Goal: Navigation & Orientation: Find specific page/section

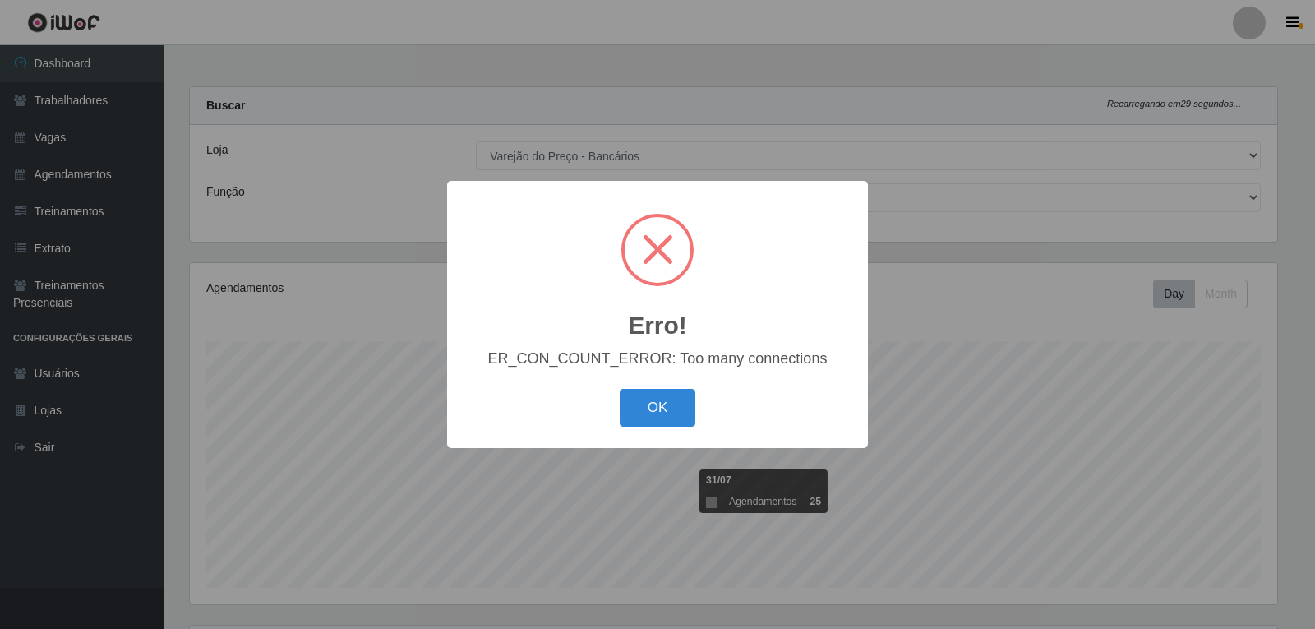
select select "157"
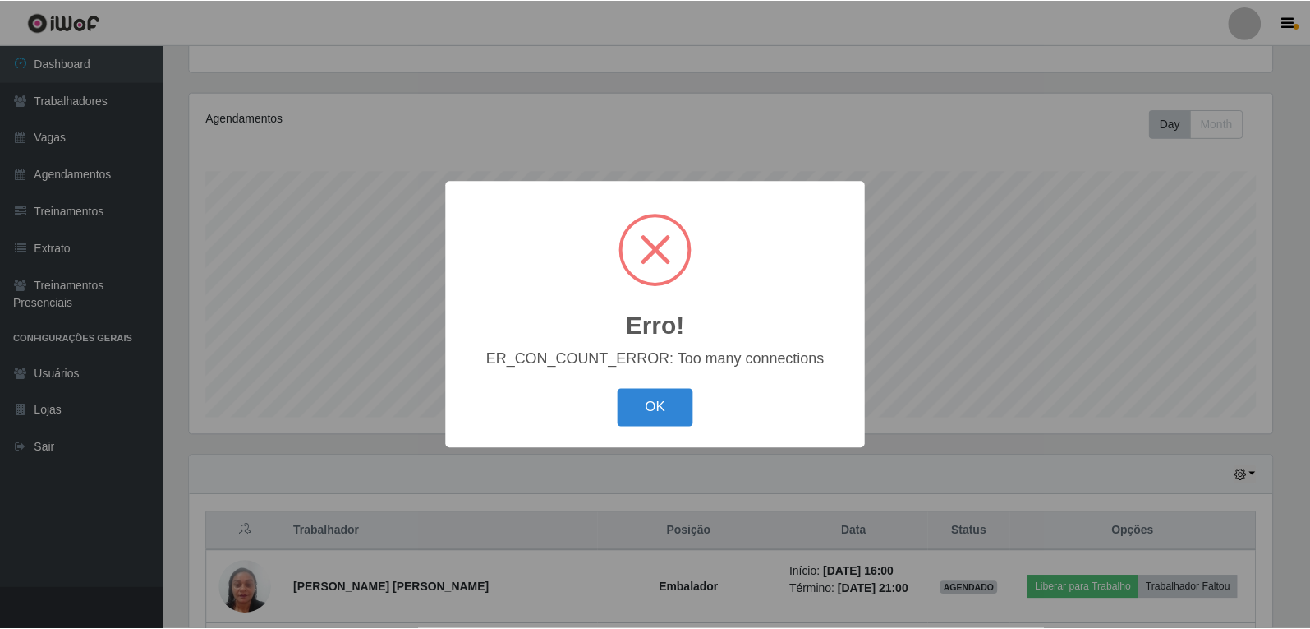
scroll to position [341, 1087]
click at [653, 403] on button "OK" at bounding box center [657, 408] width 76 height 39
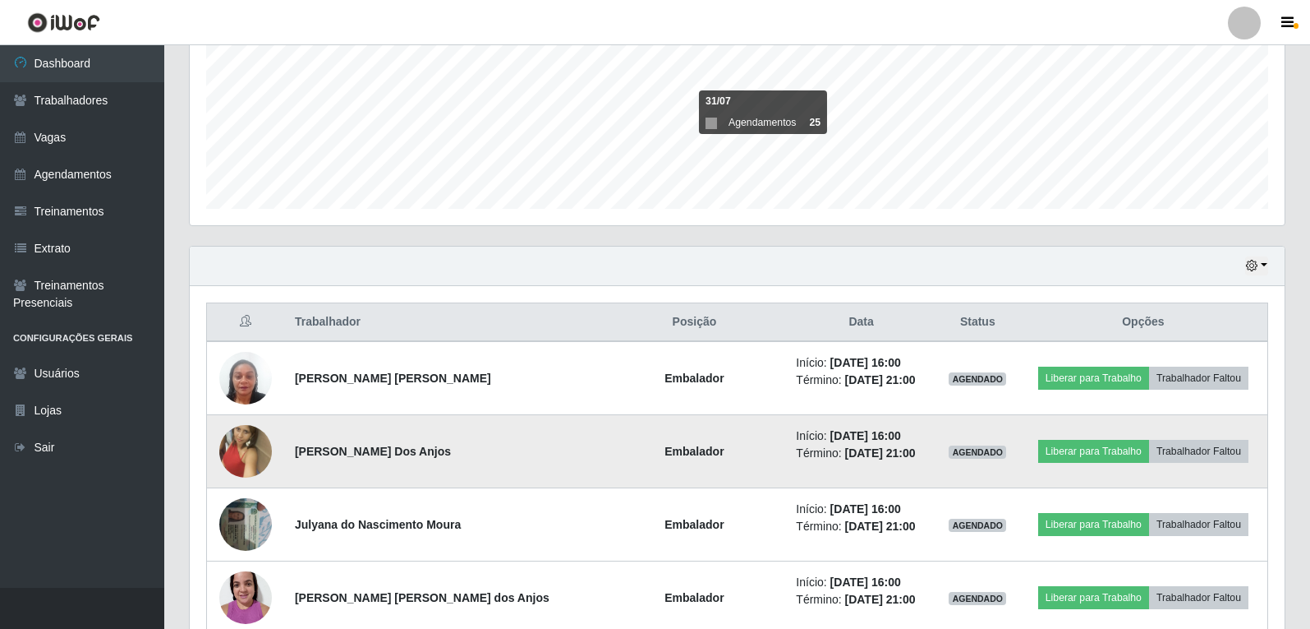
scroll to position [334, 0]
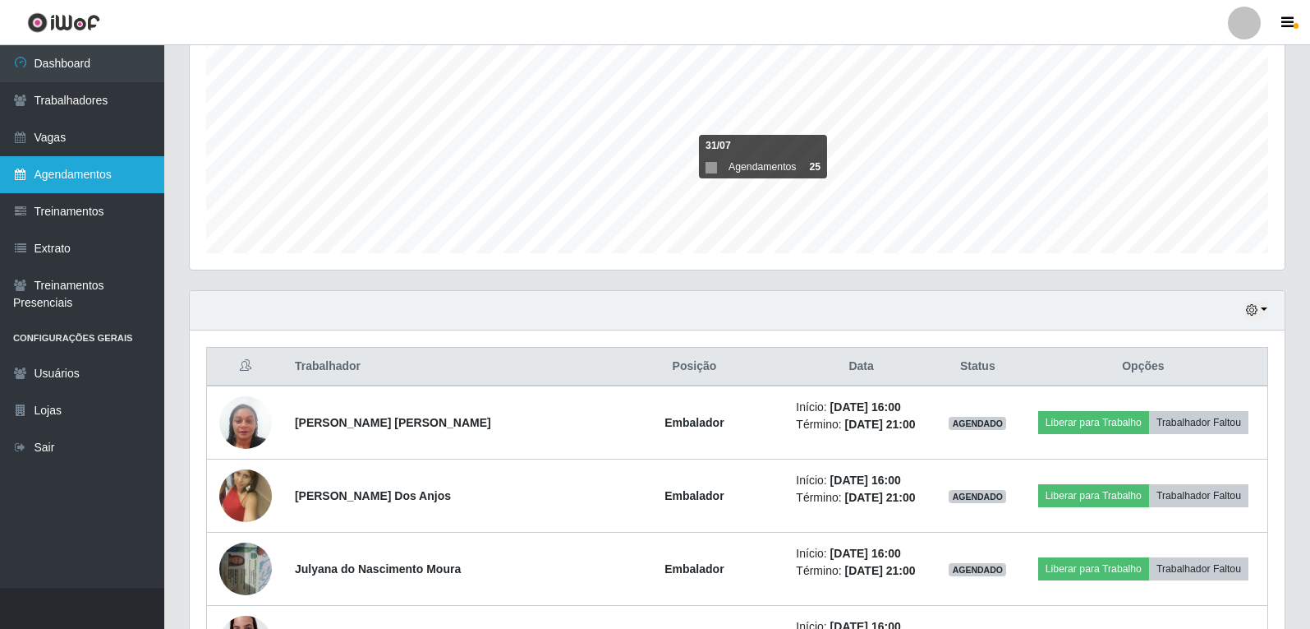
click at [59, 190] on link "Agendamentos" at bounding box center [82, 174] width 164 height 37
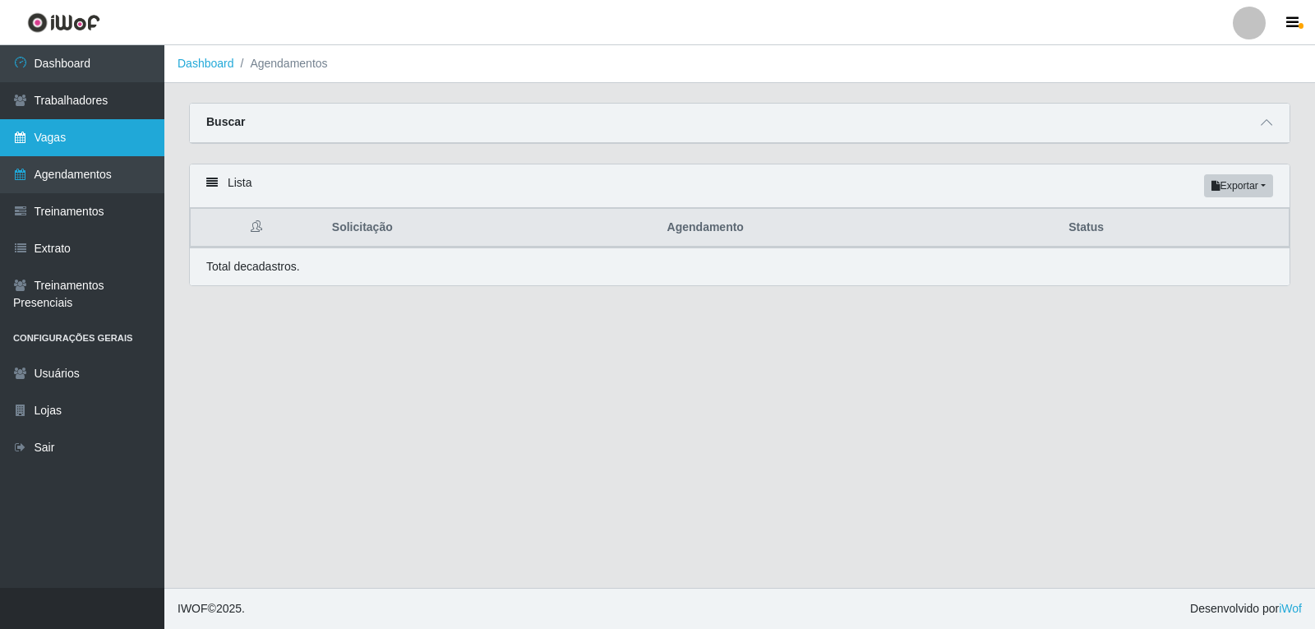
click at [50, 149] on link "Vagas" at bounding box center [82, 137] width 164 height 37
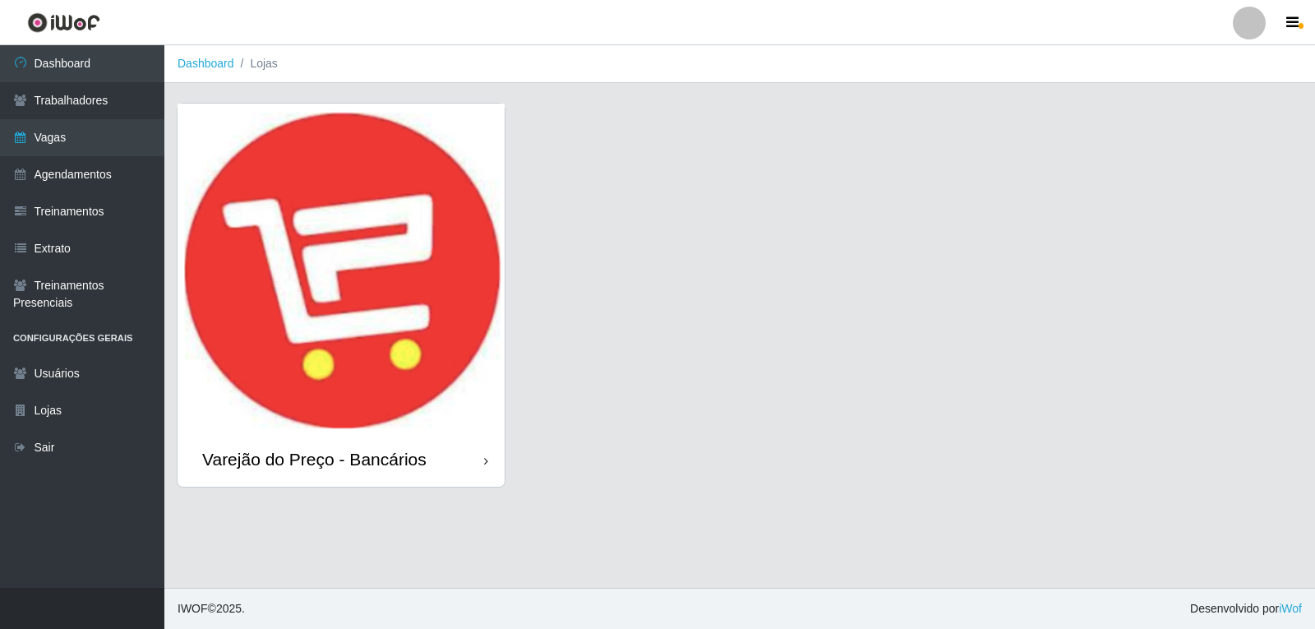
click at [366, 305] on img at bounding box center [340, 268] width 327 height 329
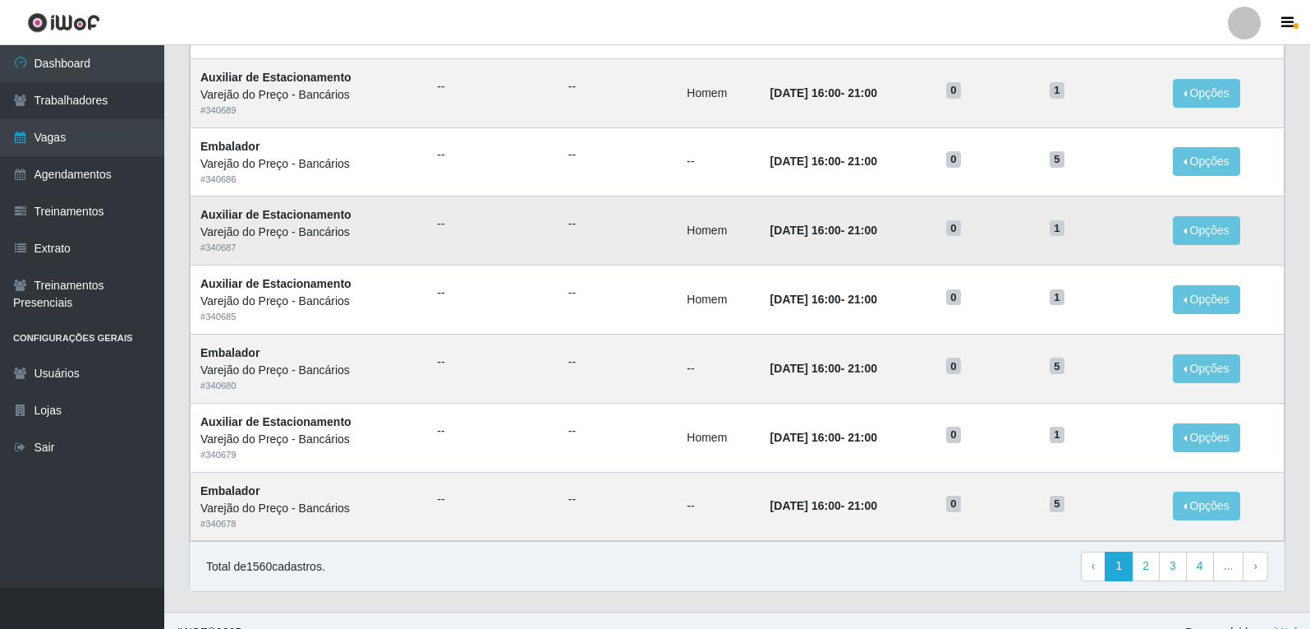
scroll to position [764, 0]
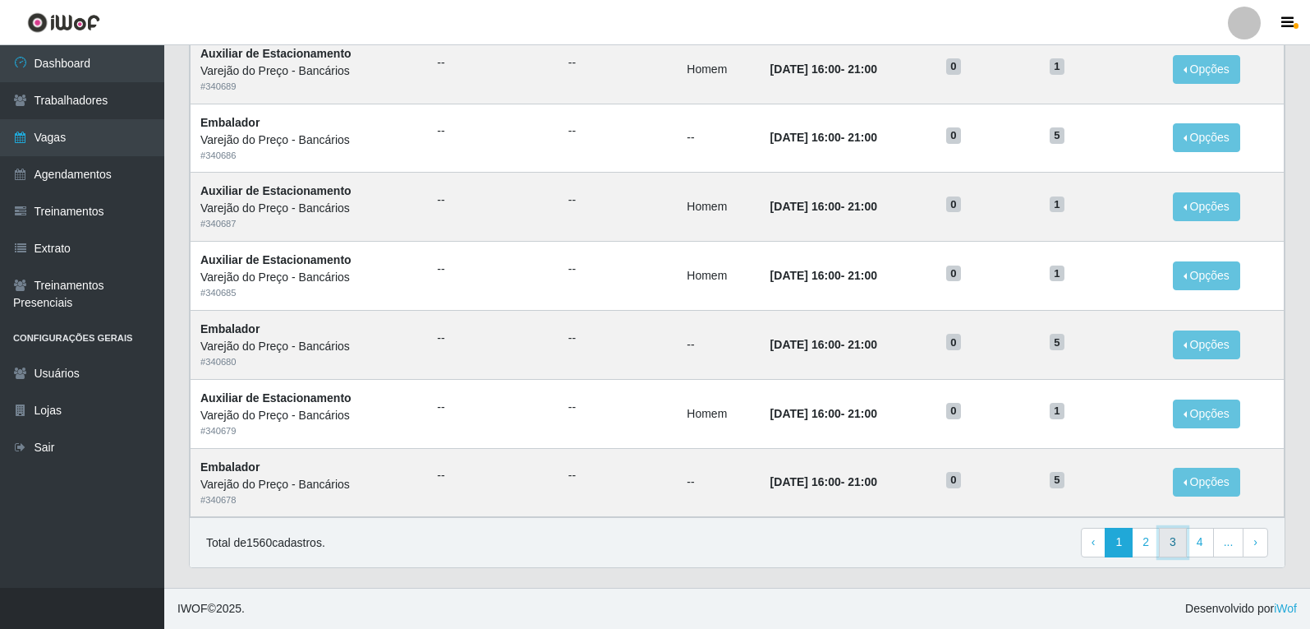
click at [1169, 533] on link "3" at bounding box center [1173, 542] width 28 height 30
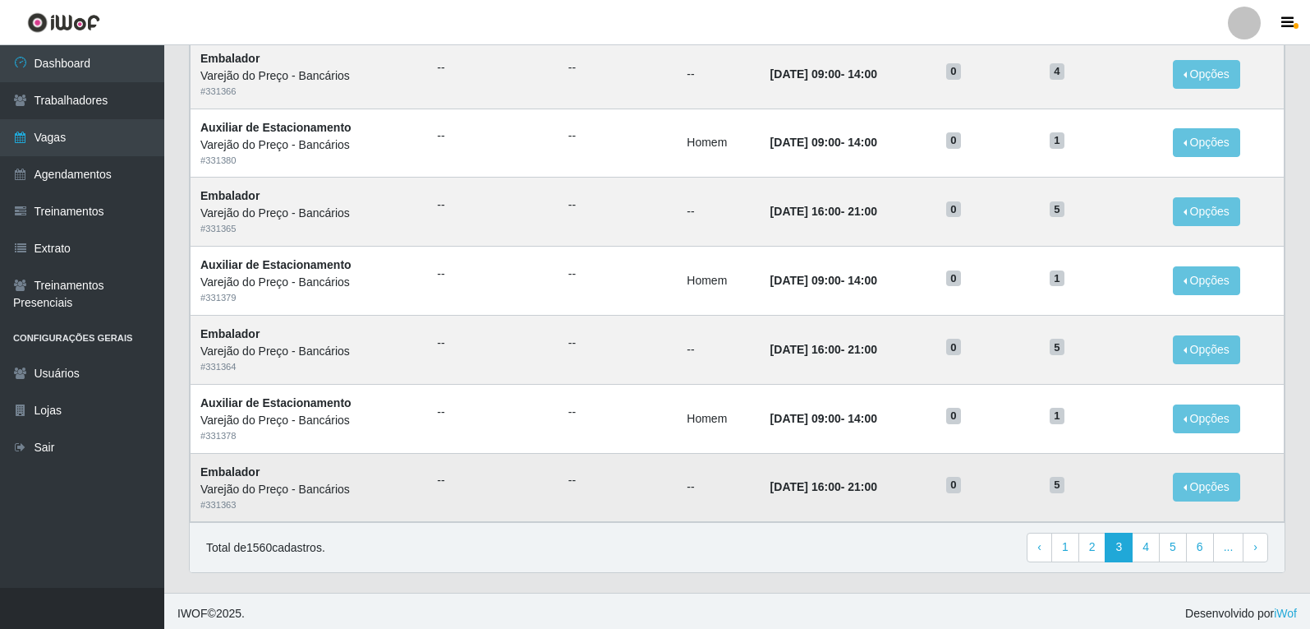
scroll to position [764, 0]
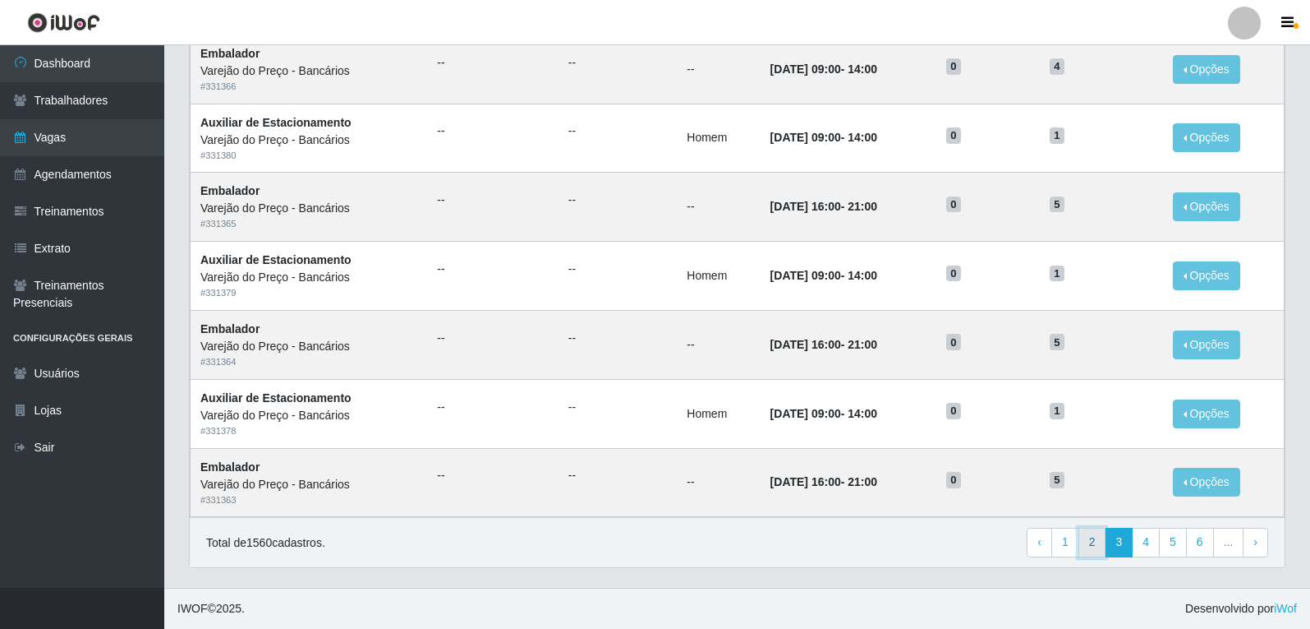
click at [1096, 544] on link "2" at bounding box center [1093, 542] width 28 height 30
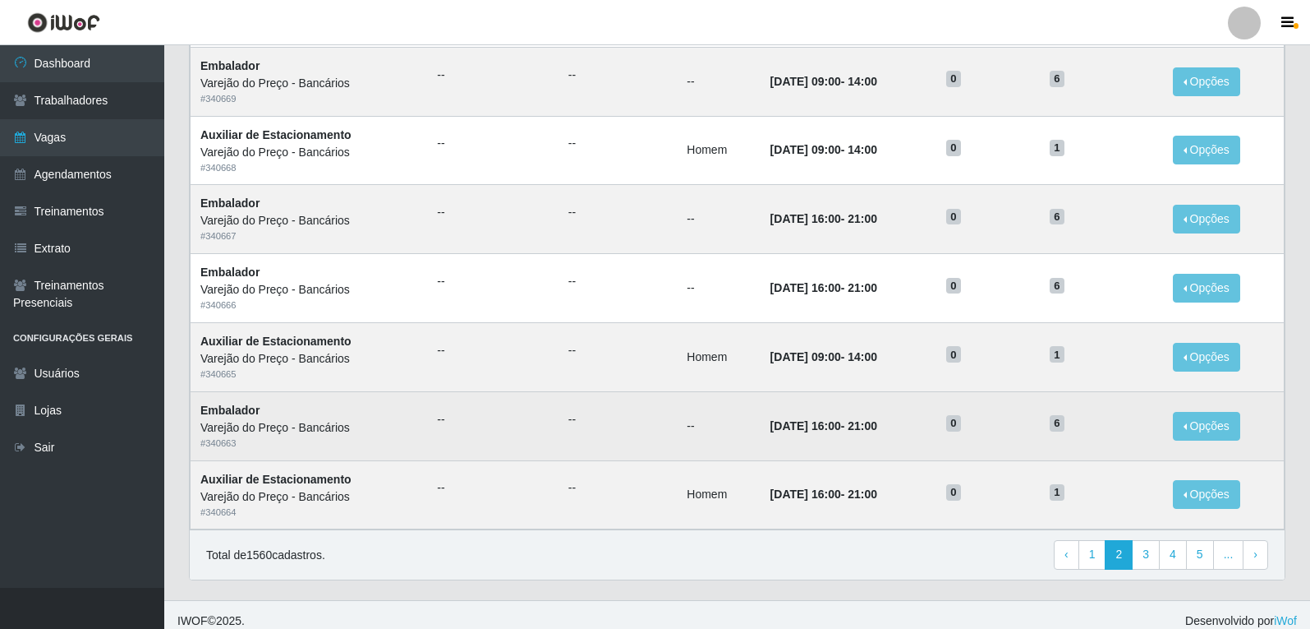
scroll to position [764, 0]
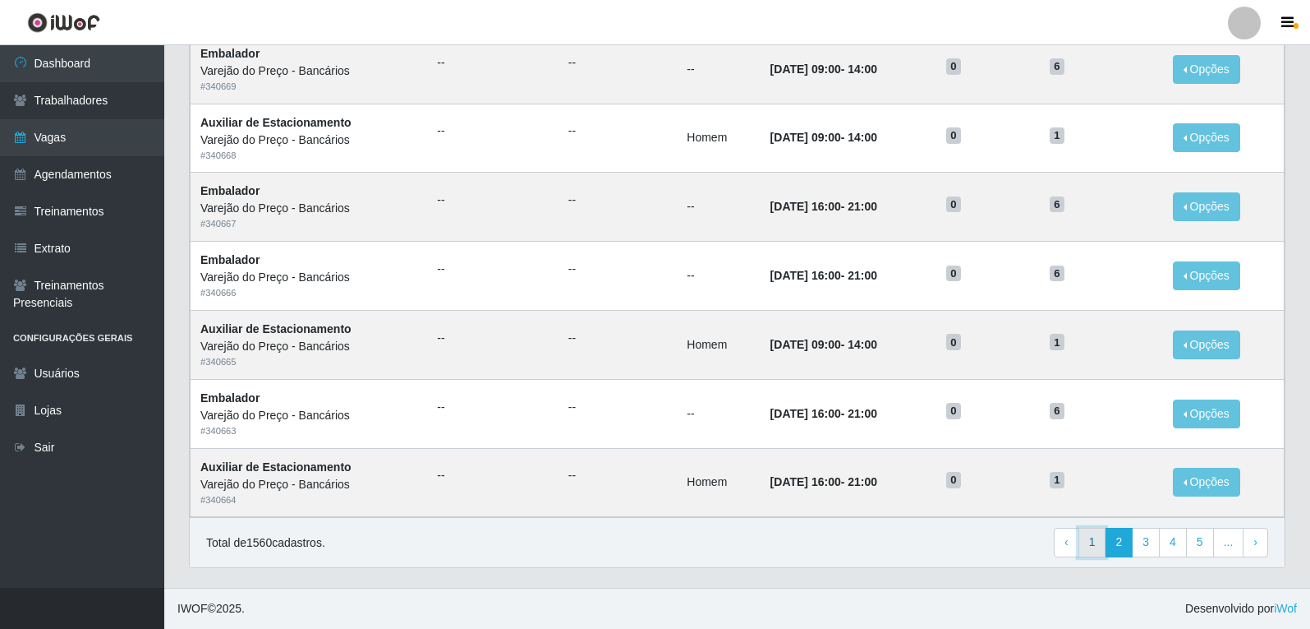
click at [1102, 549] on link "1" at bounding box center [1093, 542] width 28 height 30
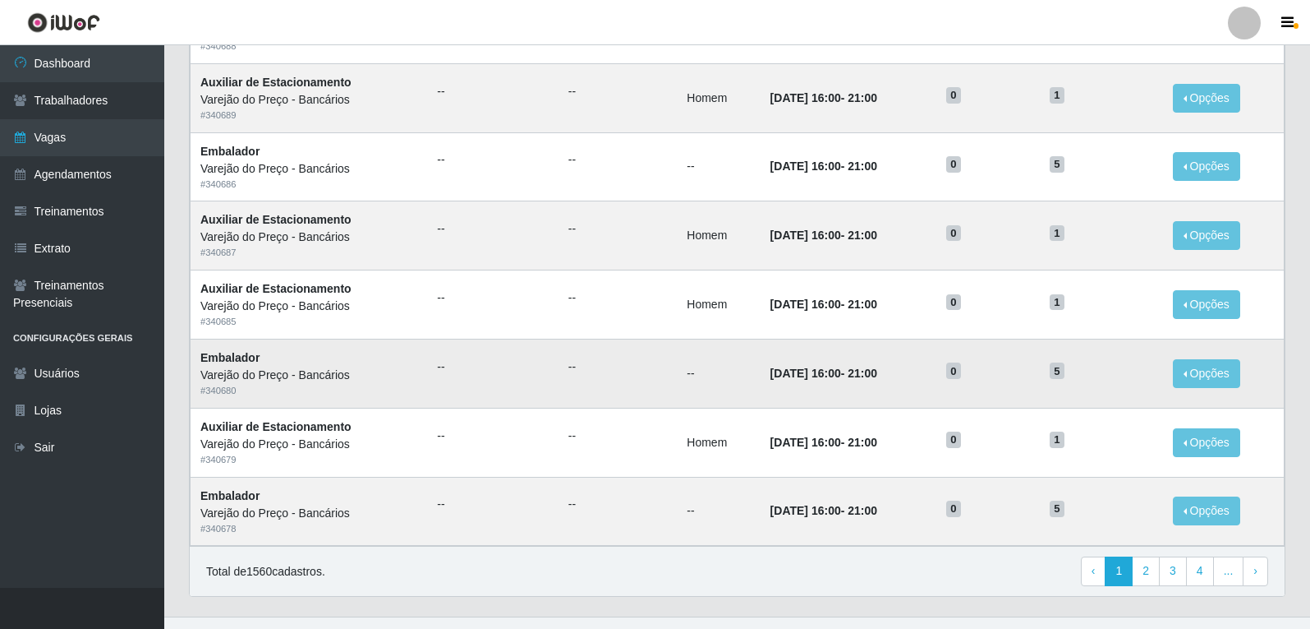
scroll to position [764, 0]
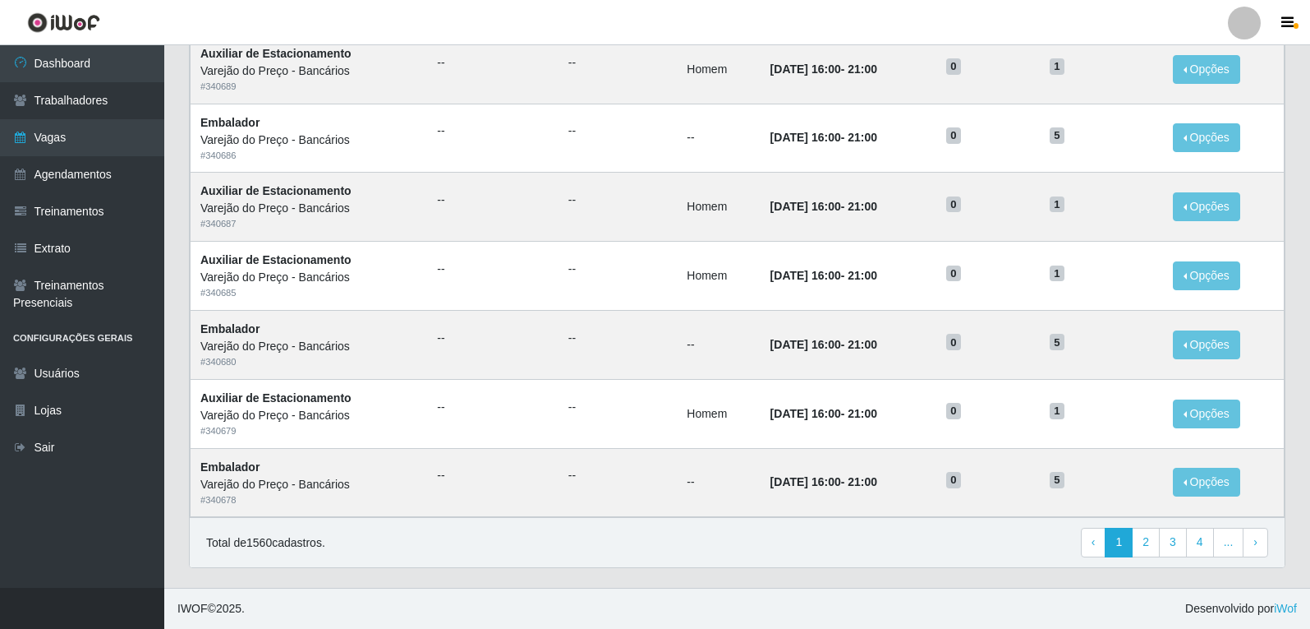
click at [983, 558] on div "Total de 1560 cadastros. ‹ Previous 1 2 3 4 ... › Next" at bounding box center [737, 542] width 1095 height 50
click at [947, 541] on div "Total de 1560 cadastros. ‹ Previous 1 2 3 4 ... › Next" at bounding box center [737, 542] width 1062 height 30
click at [1146, 535] on link "2" at bounding box center [1146, 542] width 28 height 30
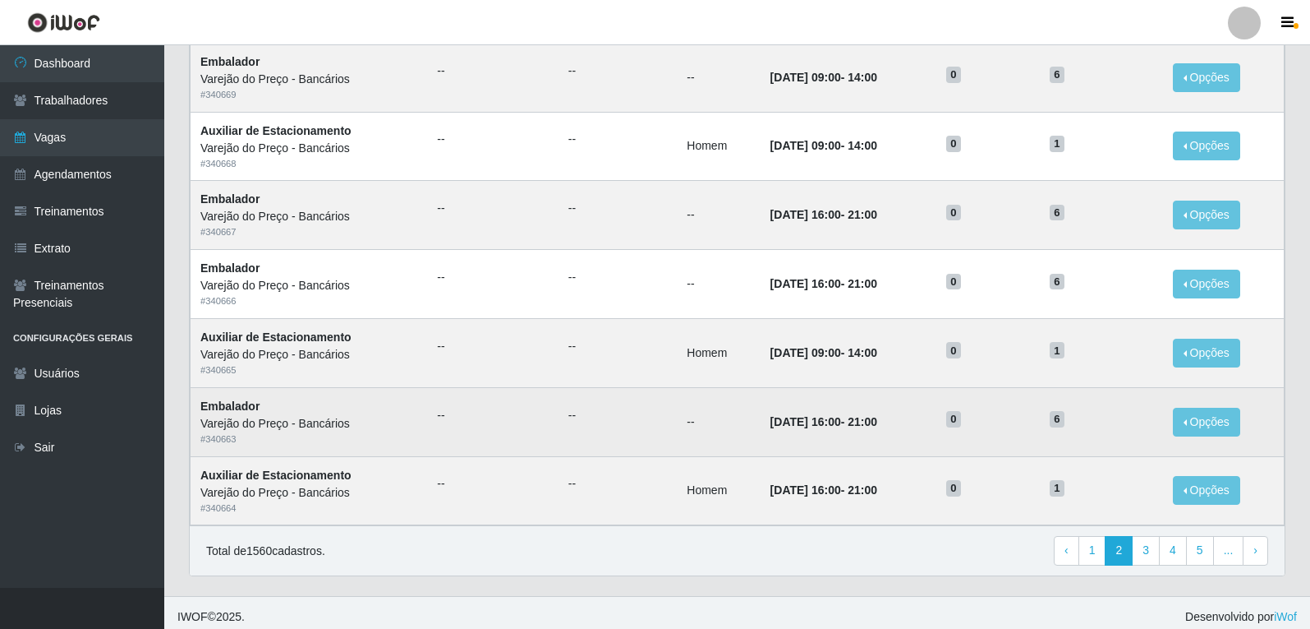
scroll to position [764, 0]
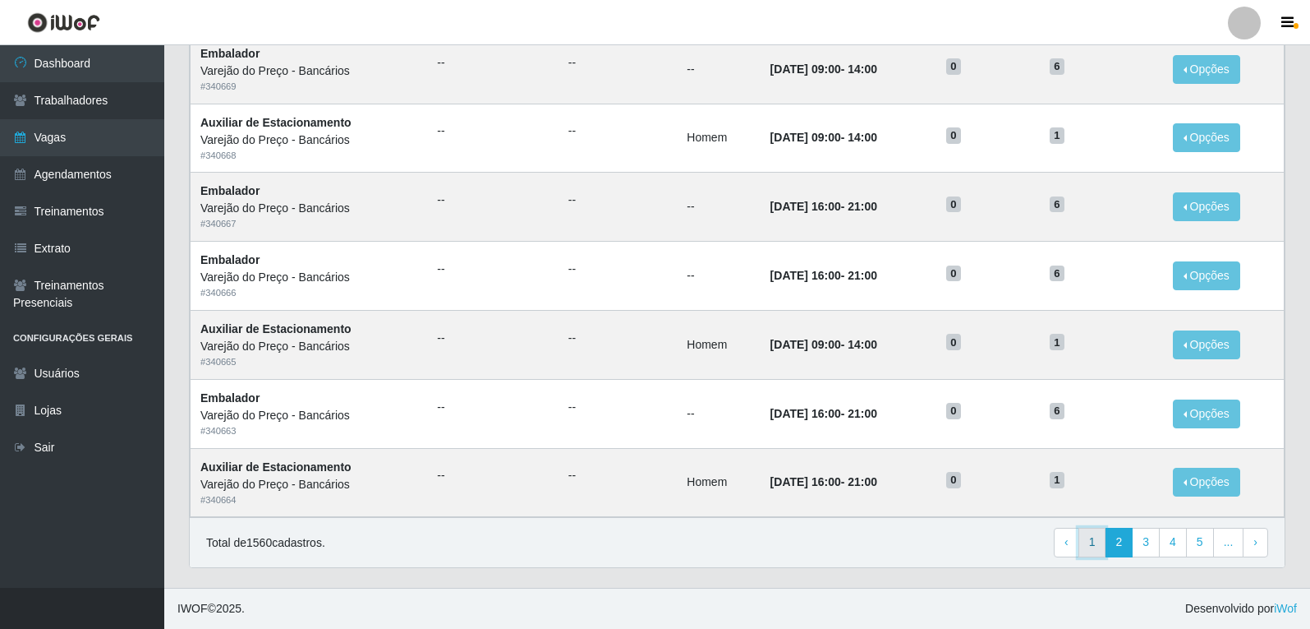
click at [1093, 552] on link "1" at bounding box center [1093, 542] width 28 height 30
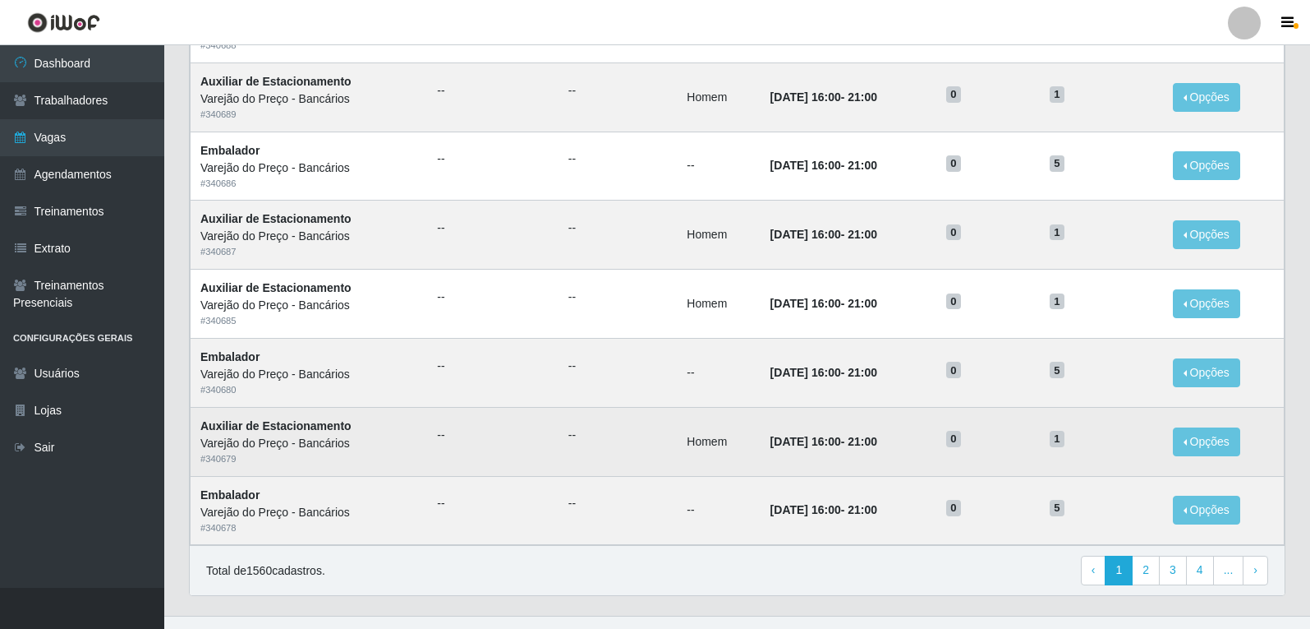
scroll to position [764, 0]
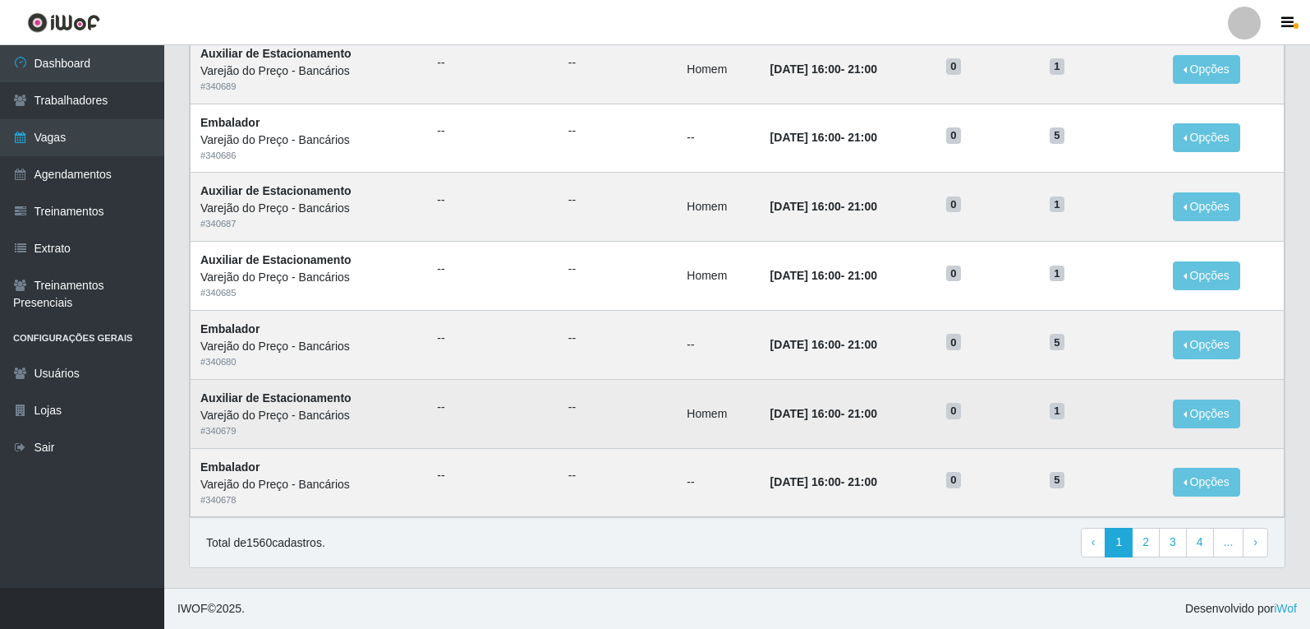
click at [1013, 441] on td "0" at bounding box center [989, 413] width 104 height 69
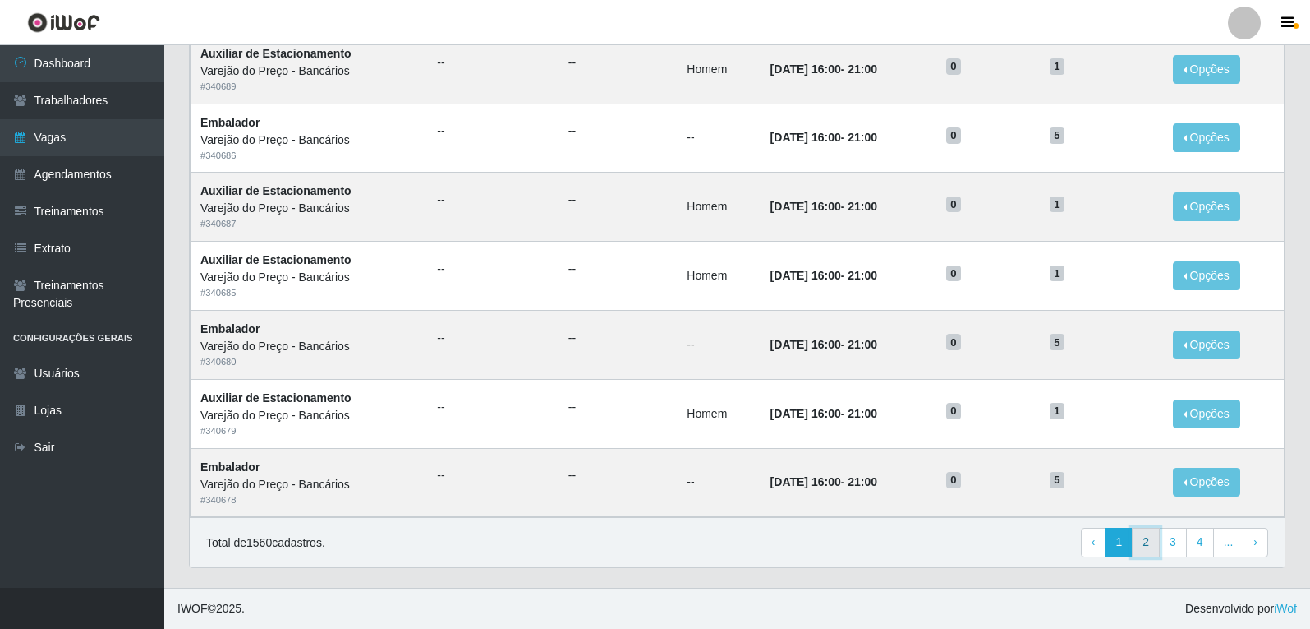
click at [1140, 538] on link "2" at bounding box center [1146, 542] width 28 height 30
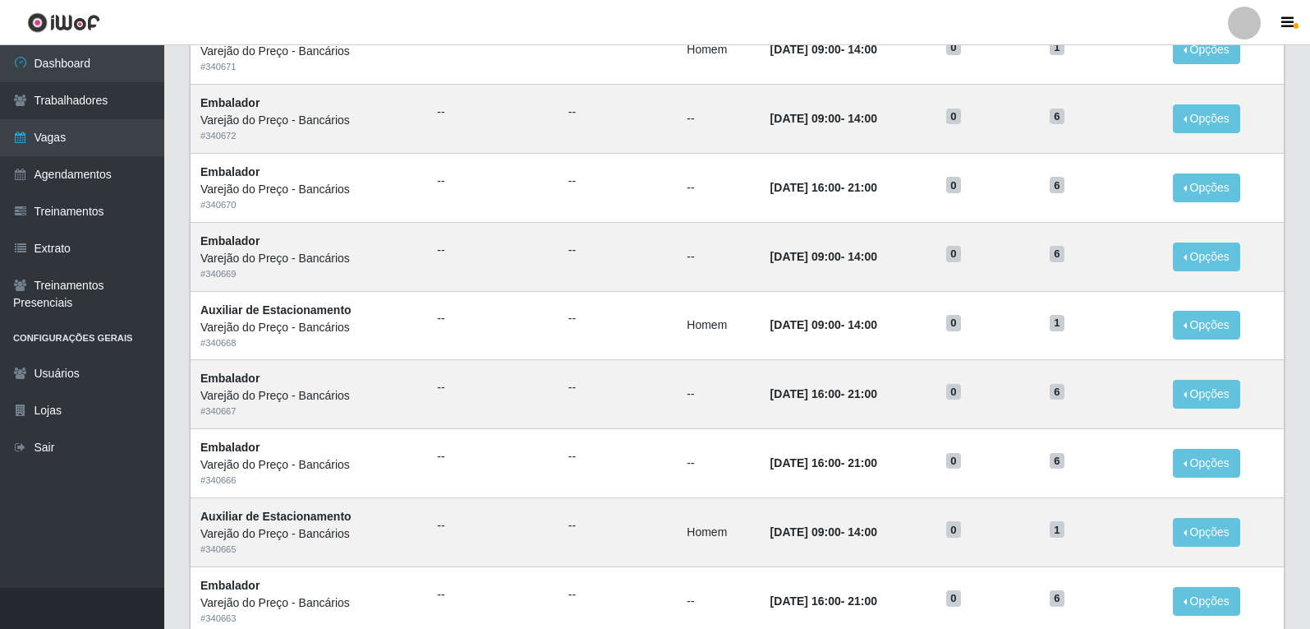
scroll to position [764, 0]
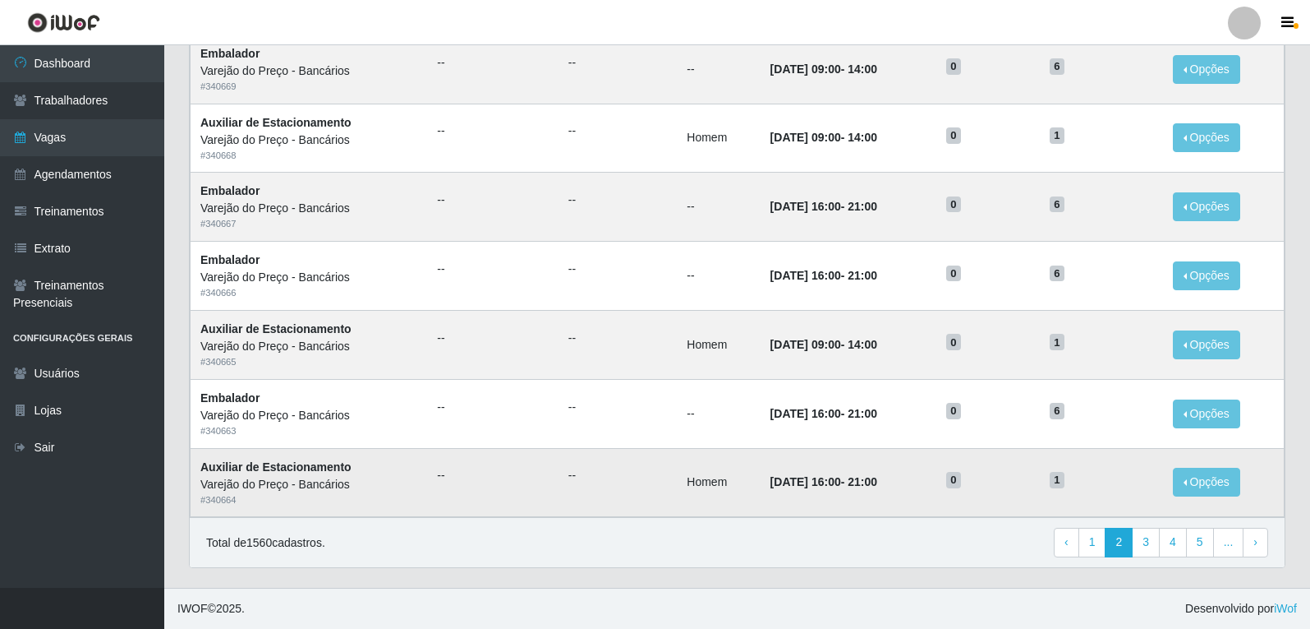
click at [965, 498] on td "0" at bounding box center [989, 482] width 104 height 69
click at [1094, 541] on link "1" at bounding box center [1093, 542] width 28 height 30
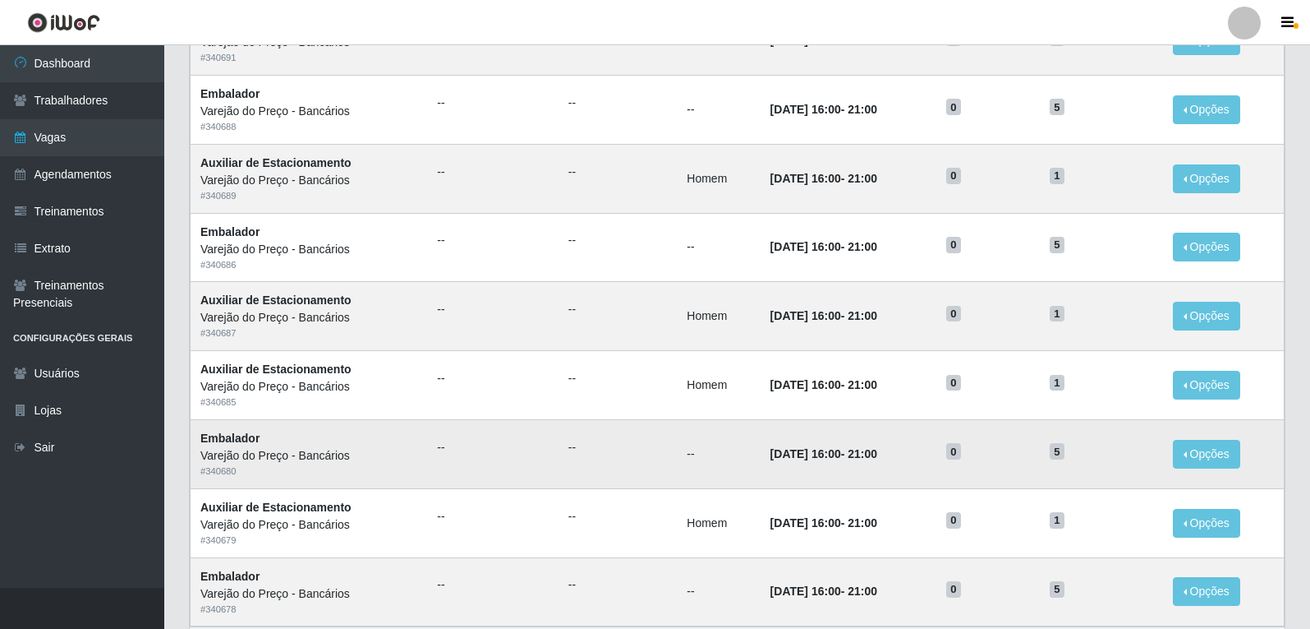
scroll to position [764, 0]
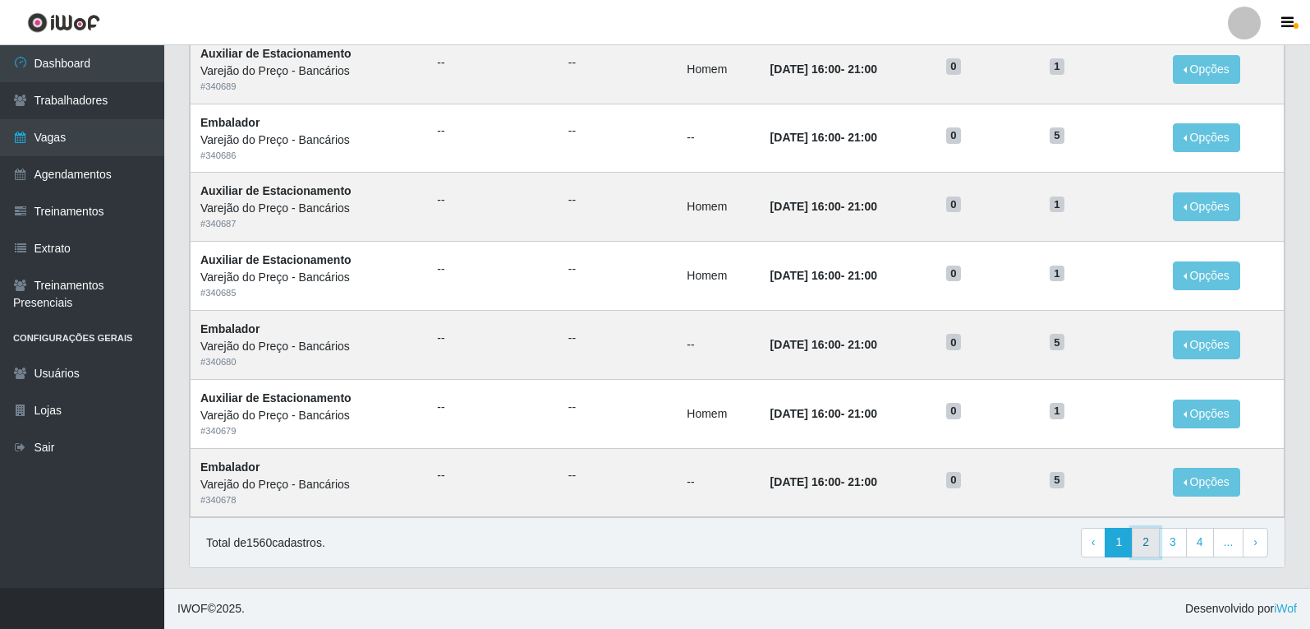
click at [1148, 549] on link "2" at bounding box center [1146, 542] width 28 height 30
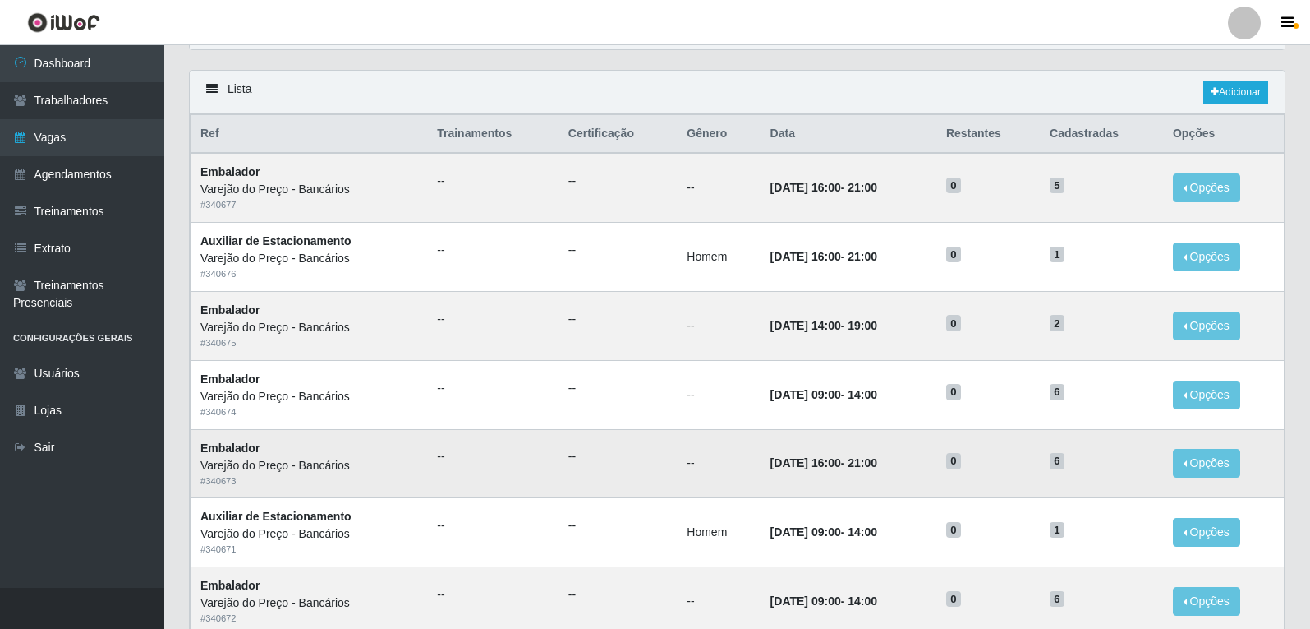
scroll to position [25, 0]
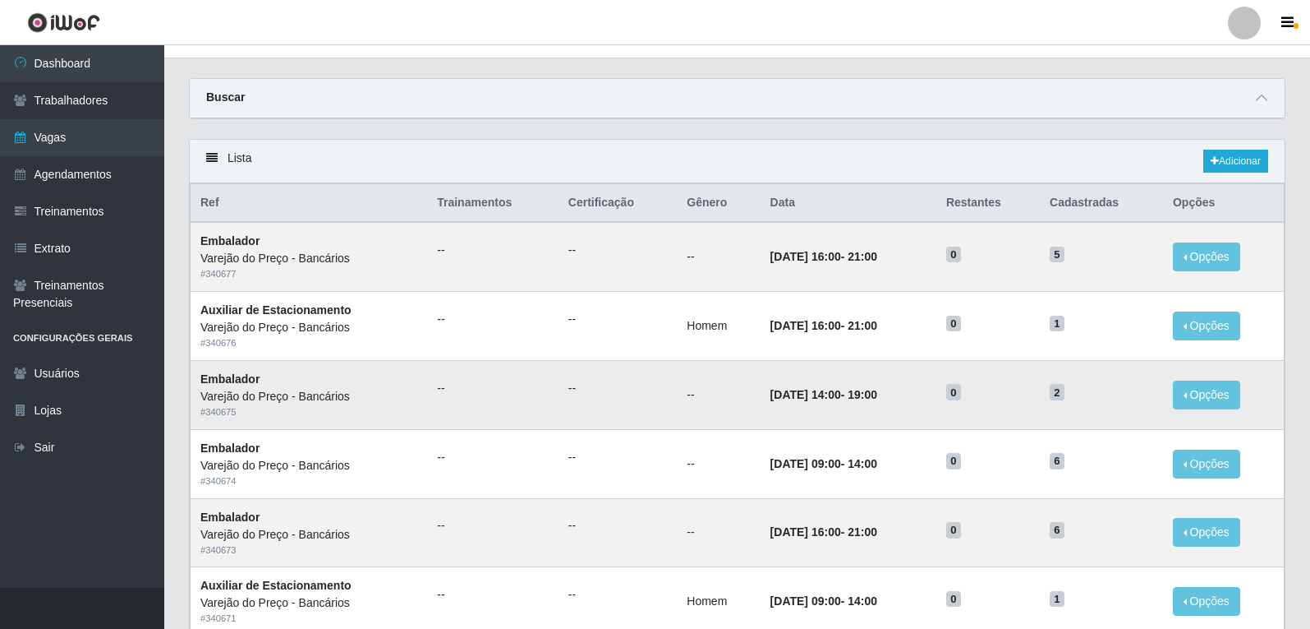
click at [620, 387] on ul "--" at bounding box center [618, 388] width 99 height 17
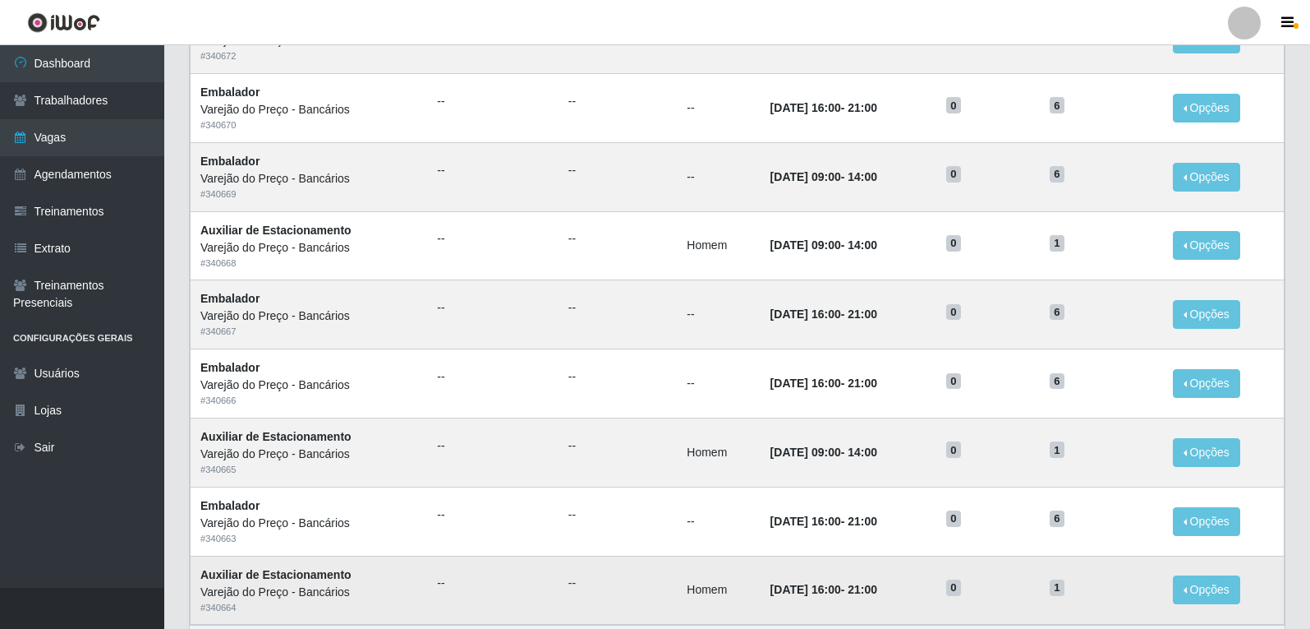
scroll to position [764, 0]
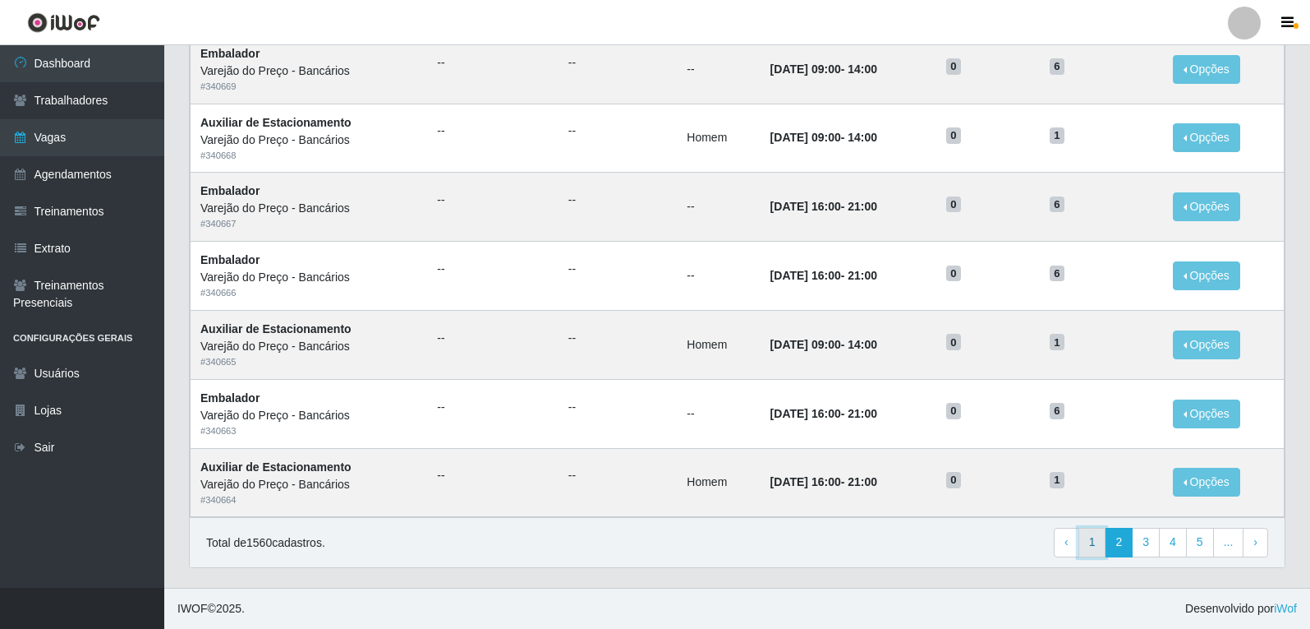
click at [1091, 548] on link "1" at bounding box center [1093, 542] width 28 height 30
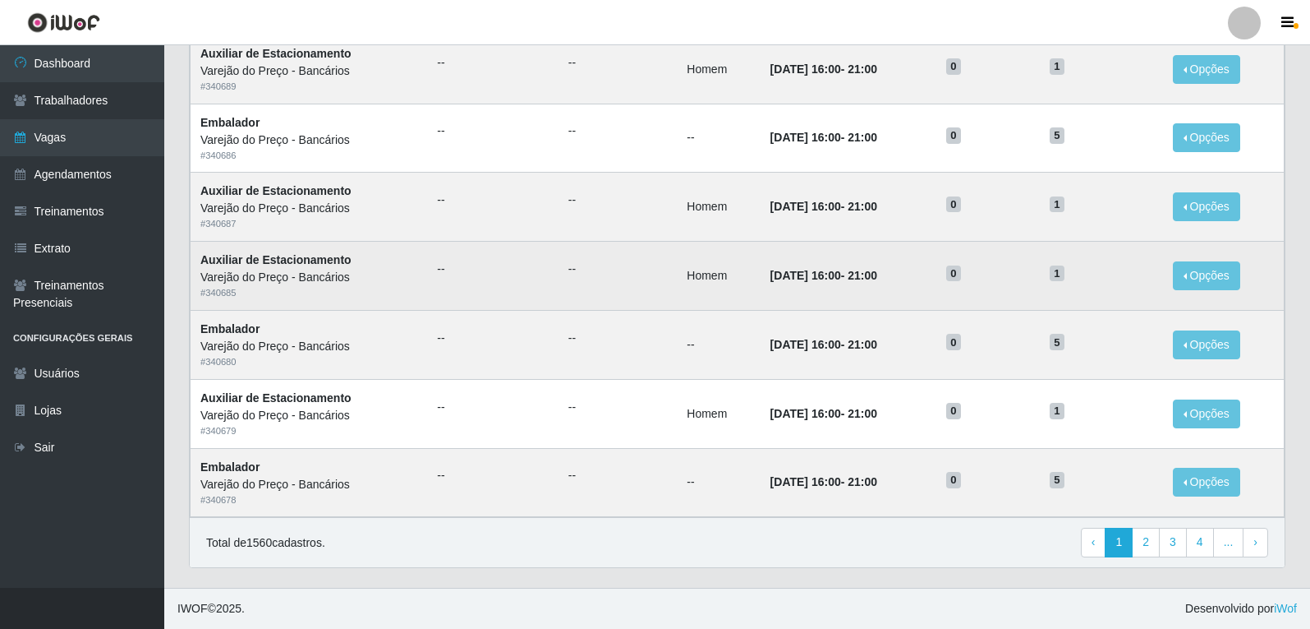
scroll to position [764, 0]
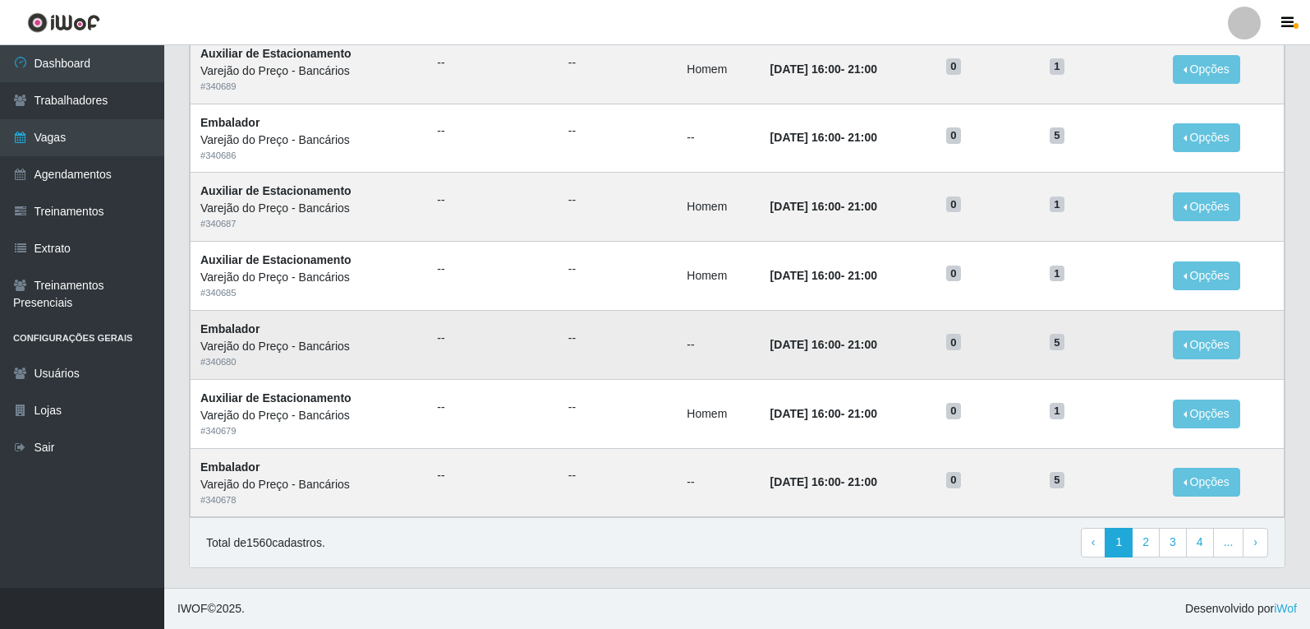
click at [677, 336] on td "--" at bounding box center [718, 344] width 83 height 69
click at [1144, 539] on link "2" at bounding box center [1146, 542] width 28 height 30
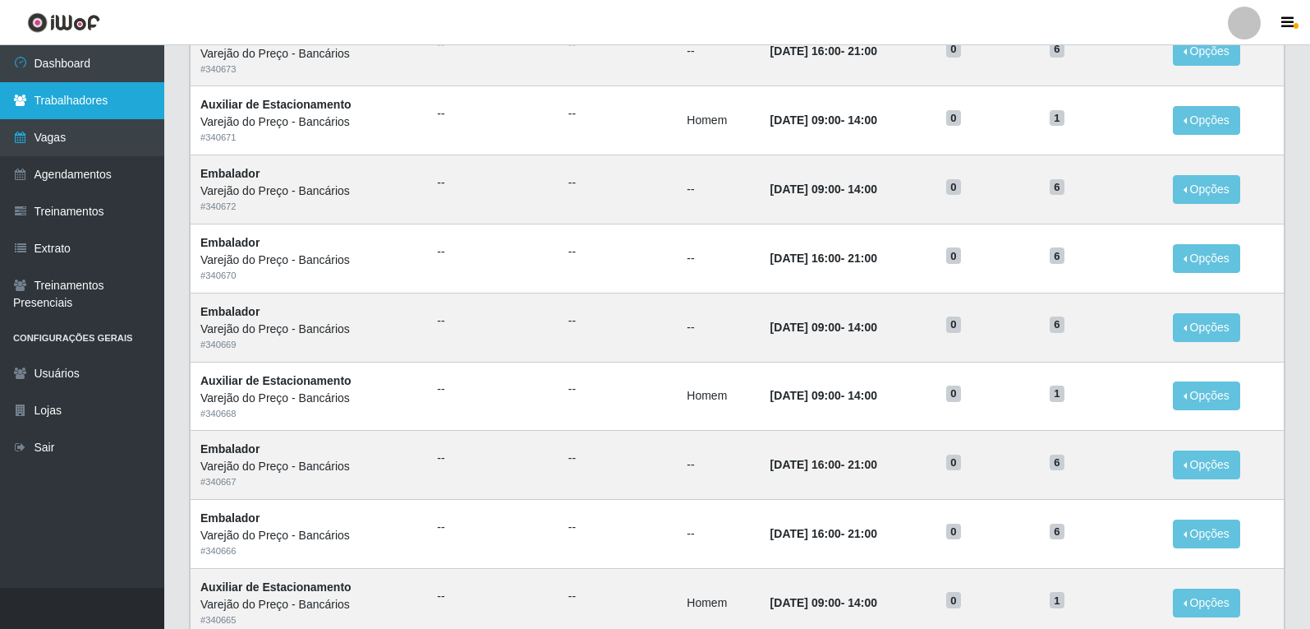
scroll to position [411, 0]
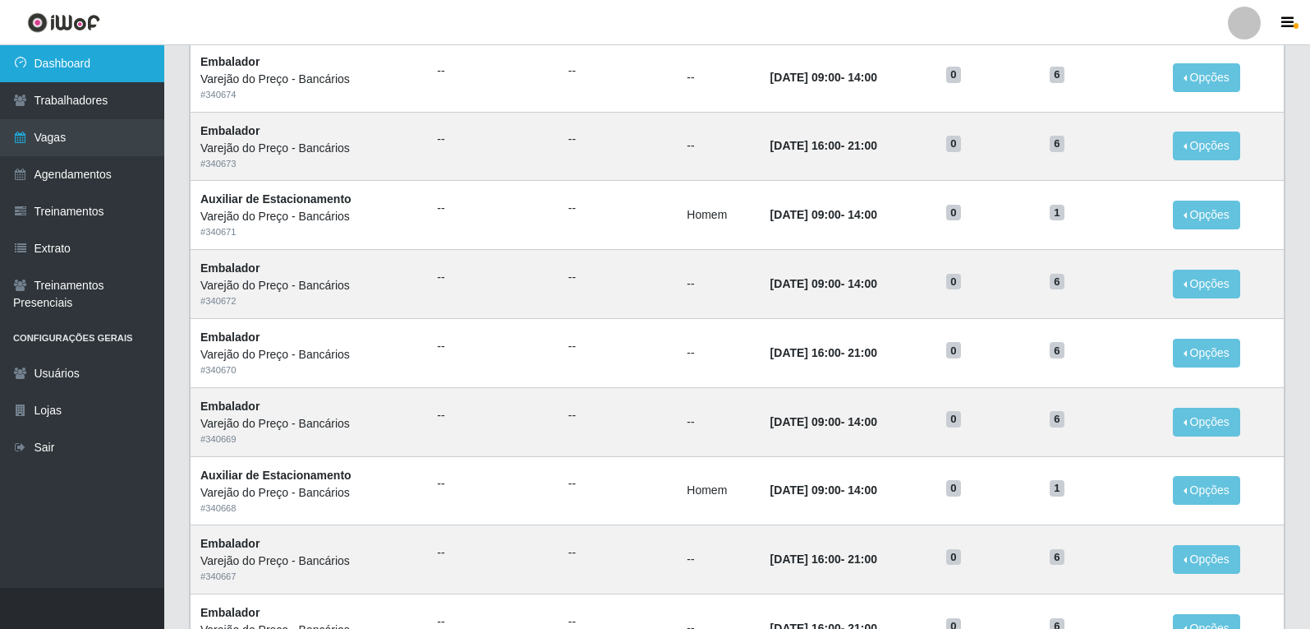
click at [113, 71] on link "Dashboard" at bounding box center [82, 63] width 164 height 37
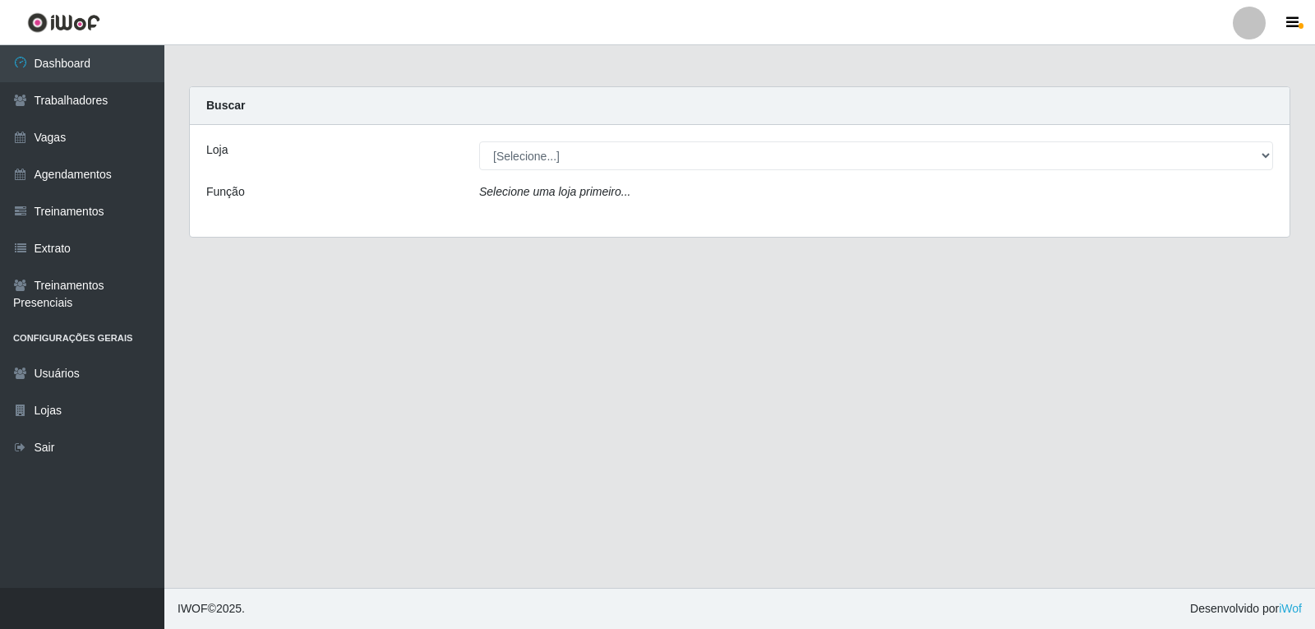
click at [888, 311] on main "Carregando... Buscar Loja [Selecione...] Varejão do Preço - Bancários Função Se…" at bounding box center [739, 316] width 1150 height 542
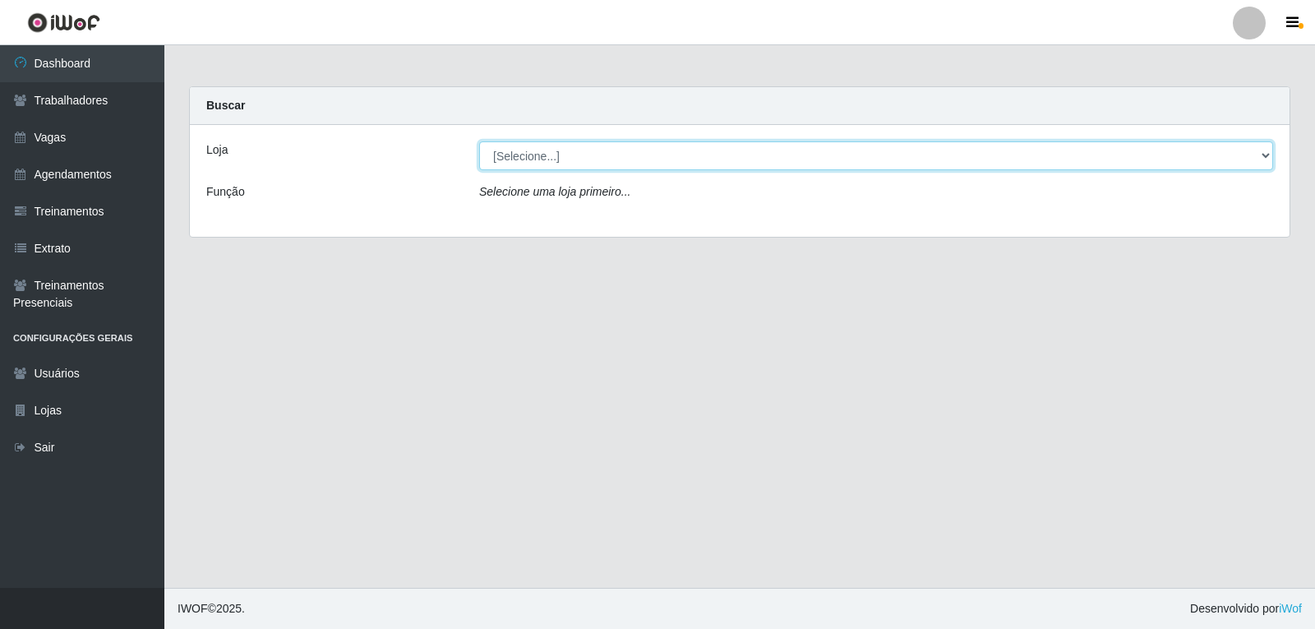
click at [516, 145] on select "[Selecione...] Varejão do Preço - Bancários" at bounding box center [876, 155] width 794 height 29
select select "157"
click at [479, 141] on select "[Selecione...] Varejão do Preço - Bancários" at bounding box center [876, 155] width 794 height 29
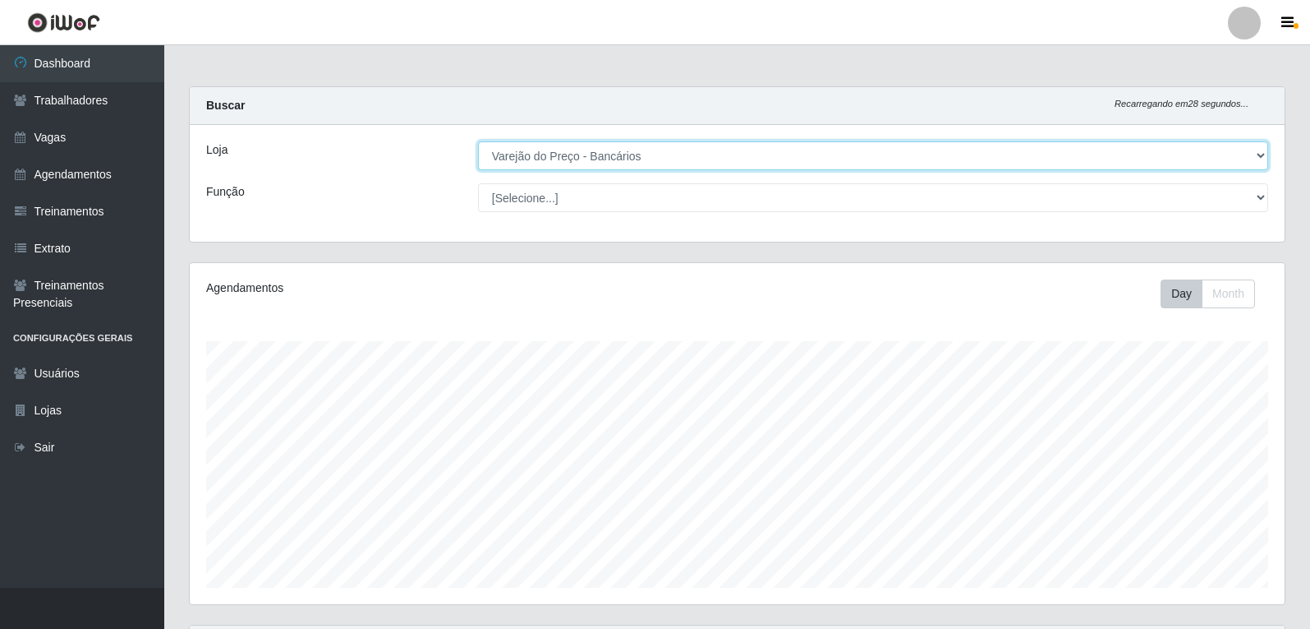
scroll to position [341, 1095]
